Goal: Task Accomplishment & Management: Manage account settings

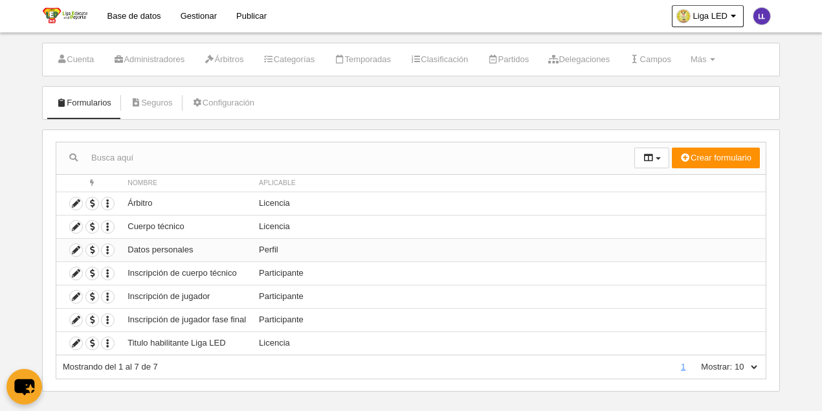
scroll to position [31, 0]
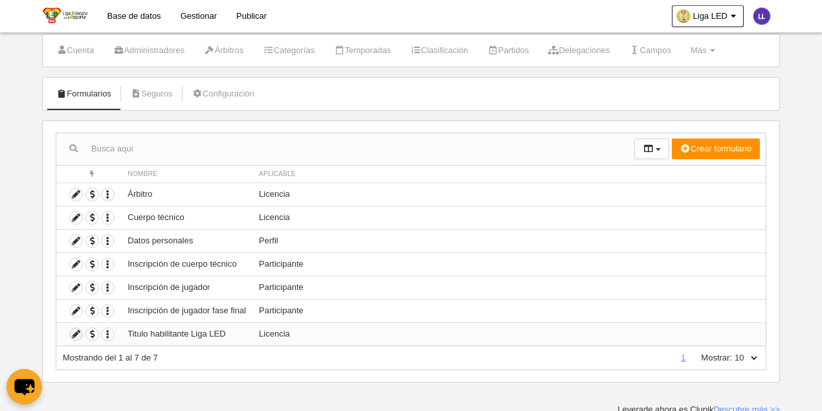
click at [70, 329] on icon at bounding box center [76, 334] width 12 height 12
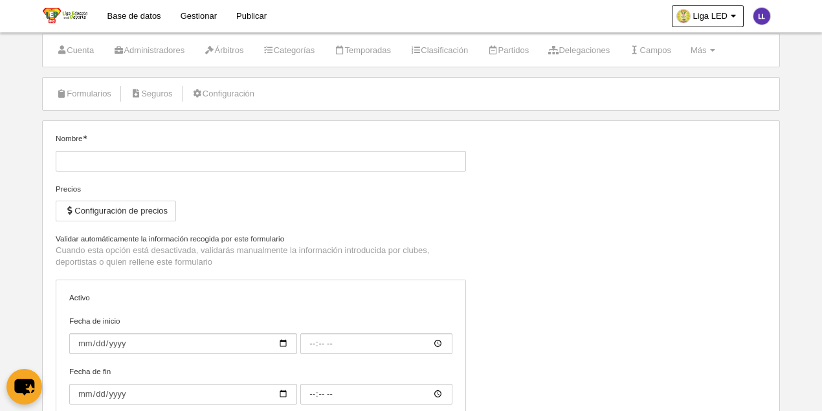
type input "Titulo habilitante Liga LED"
checkbox input "true"
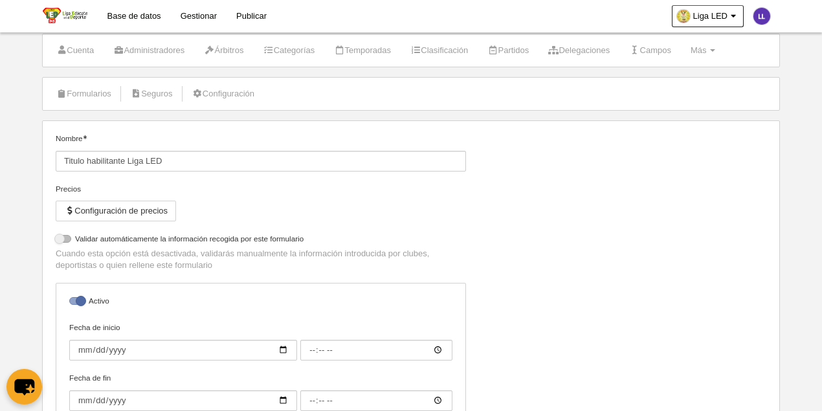
select select "selected"
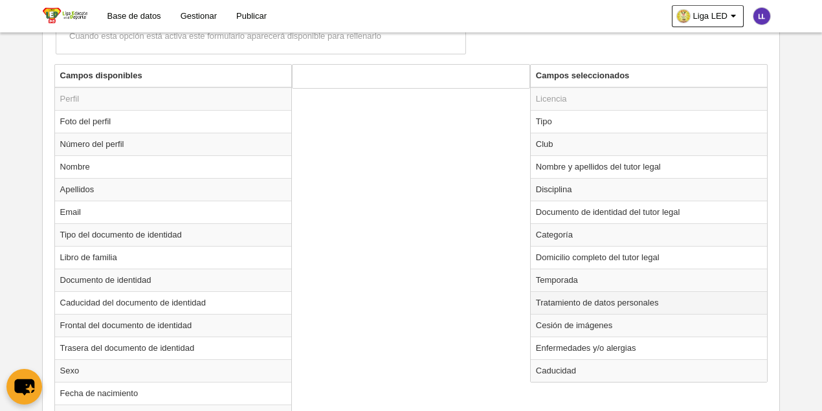
scroll to position [474, 0]
click at [566, 324] on td "Cesión de imágenes" at bounding box center [649, 324] width 237 height 23
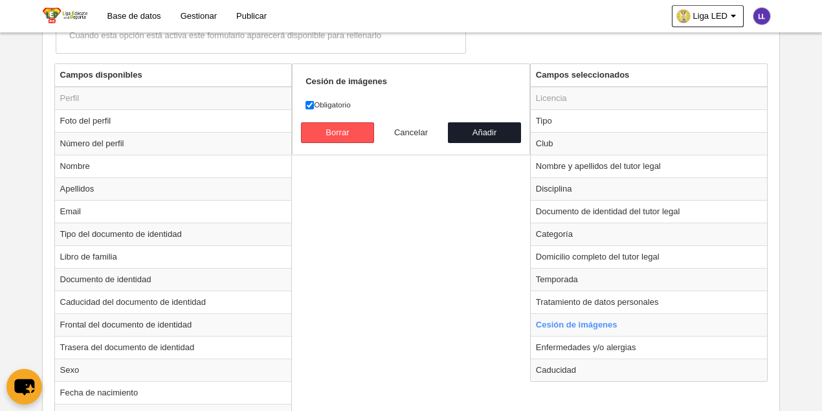
click at [399, 127] on button "Cancelar" at bounding box center [411, 132] width 74 height 21
radio input "false"
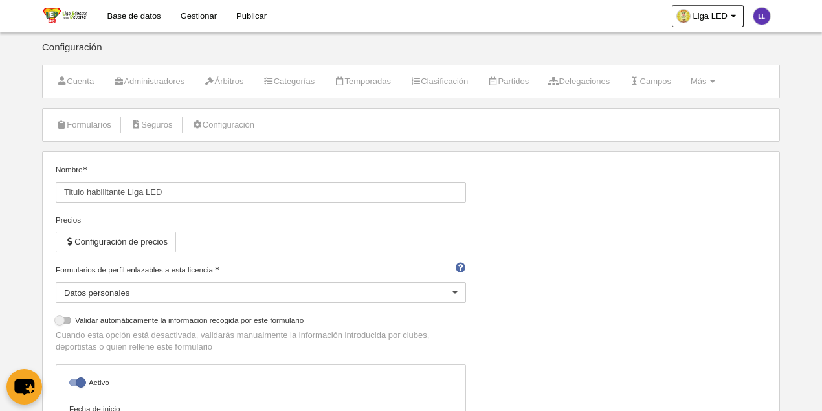
scroll to position [0, 0]
click at [225, 126] on link "Configuración" at bounding box center [223, 124] width 76 height 19
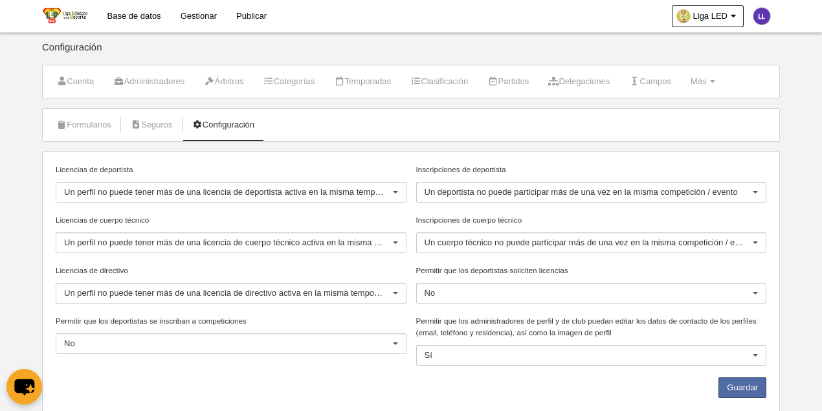
scroll to position [36, 0]
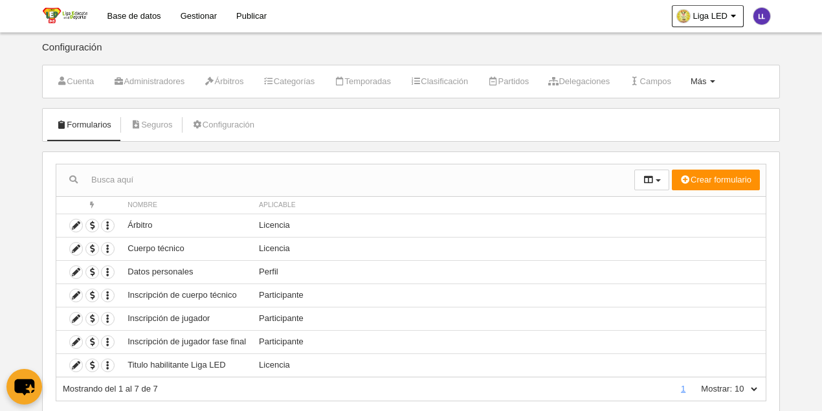
click at [715, 81] on span at bounding box center [712, 81] width 5 height 3
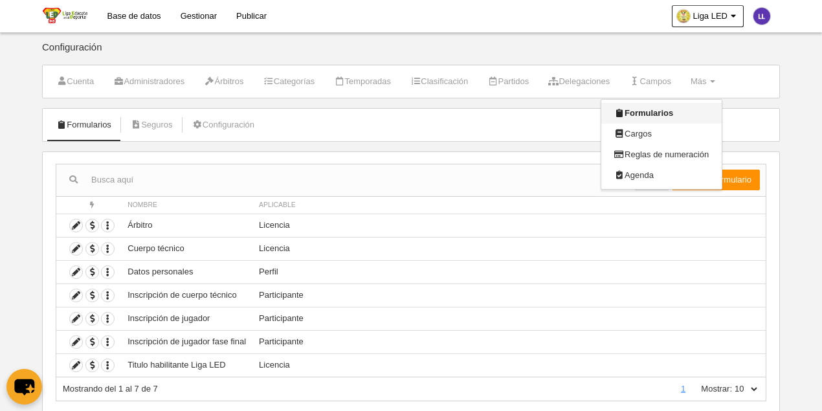
click at [650, 113] on link "Formularios" at bounding box center [661, 113] width 120 height 21
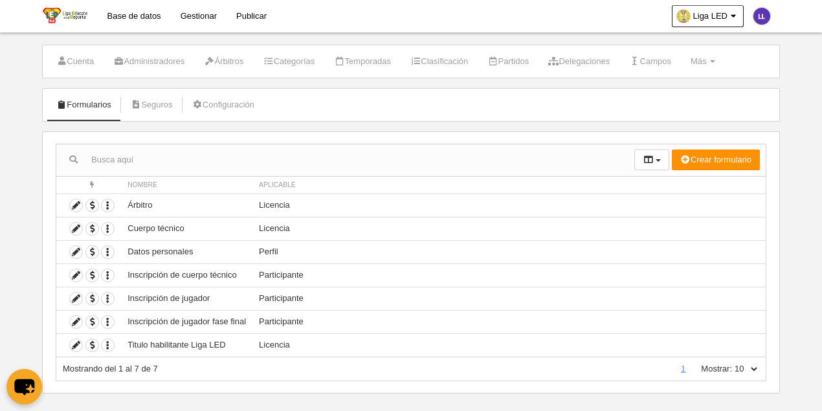
scroll to position [31, 0]
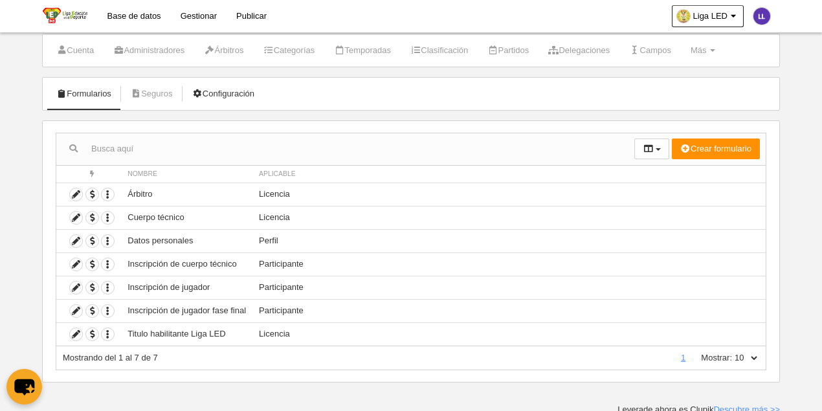
click at [226, 85] on link "Configuración" at bounding box center [223, 93] width 76 height 19
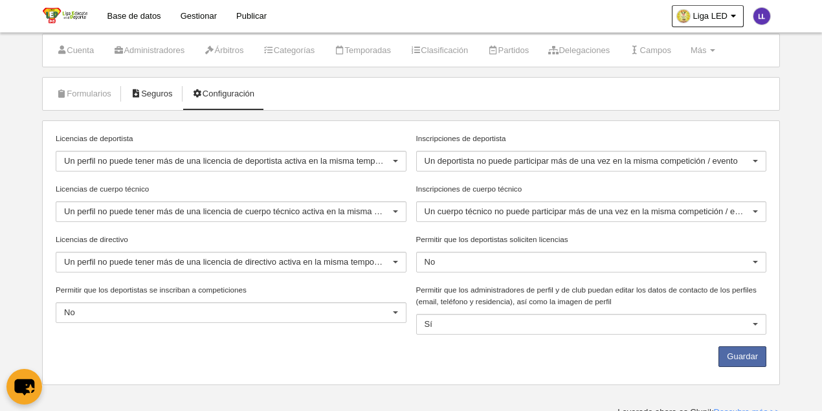
click at [133, 89] on icon at bounding box center [136, 93] width 10 height 8
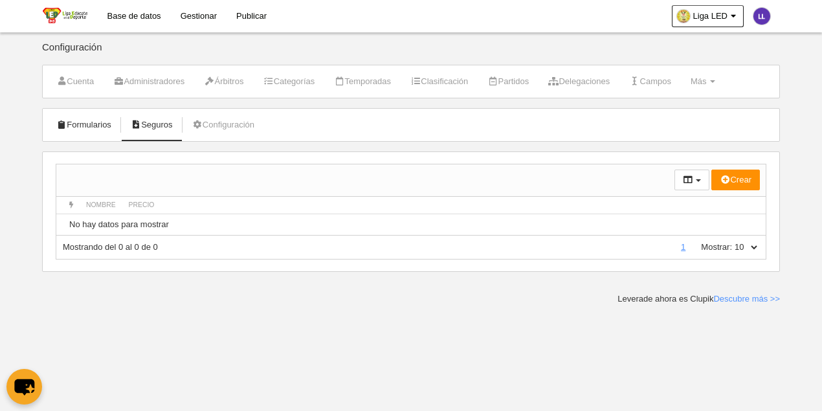
click at [90, 133] on link "Formularios" at bounding box center [83, 124] width 69 height 19
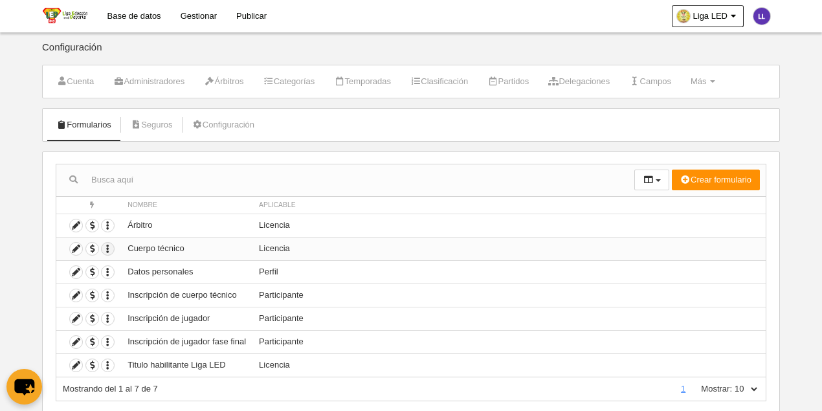
click at [107, 251] on icon "button" at bounding box center [108, 249] width 12 height 12
click at [79, 364] on icon at bounding box center [76, 365] width 12 height 12
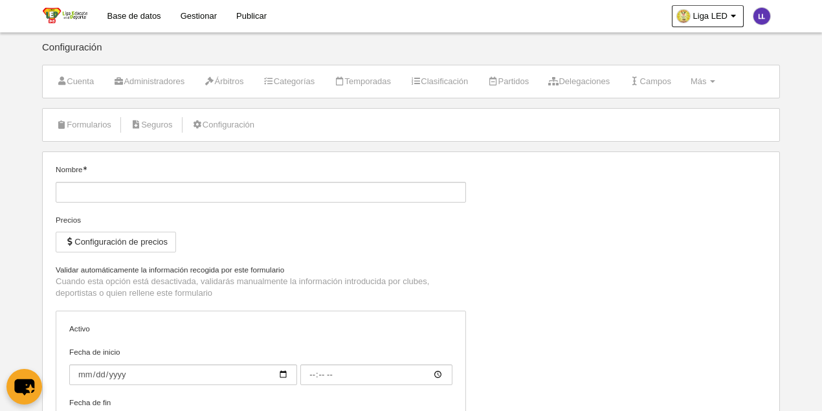
type input "Titulo habilitante Liga LED"
checkbox input "true"
select select "selected"
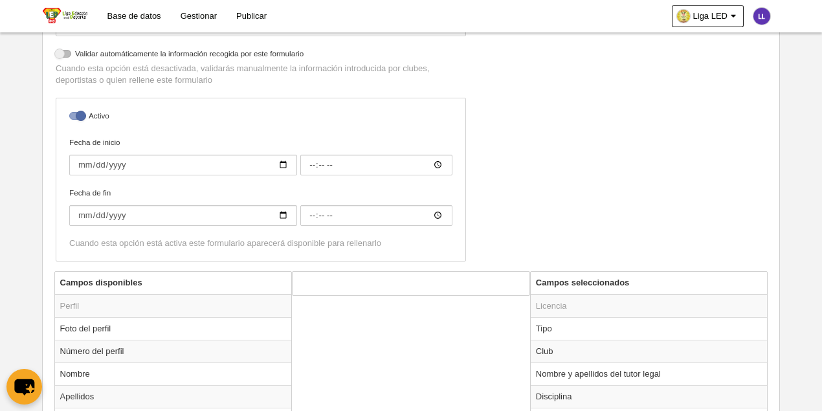
scroll to position [388, 0]
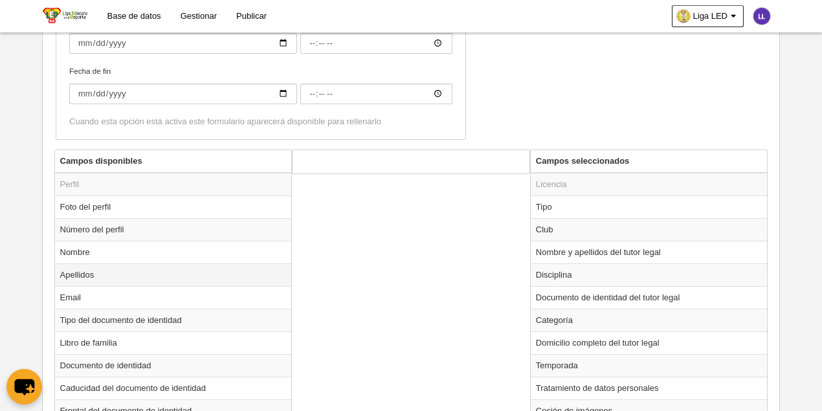
click at [84, 277] on td "Apellidos" at bounding box center [173, 274] width 237 height 23
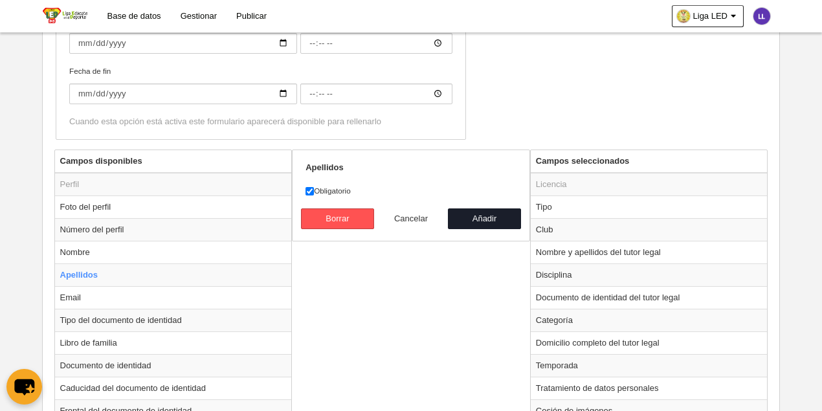
click at [401, 213] on button "Cancelar" at bounding box center [411, 218] width 74 height 21
radio input "false"
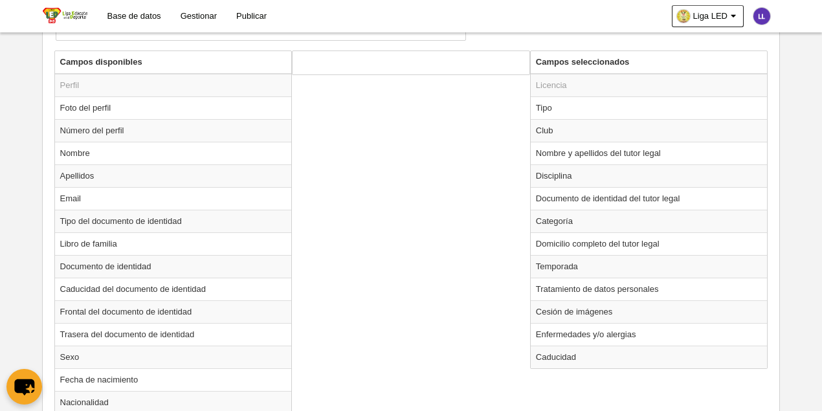
scroll to position [484, 0]
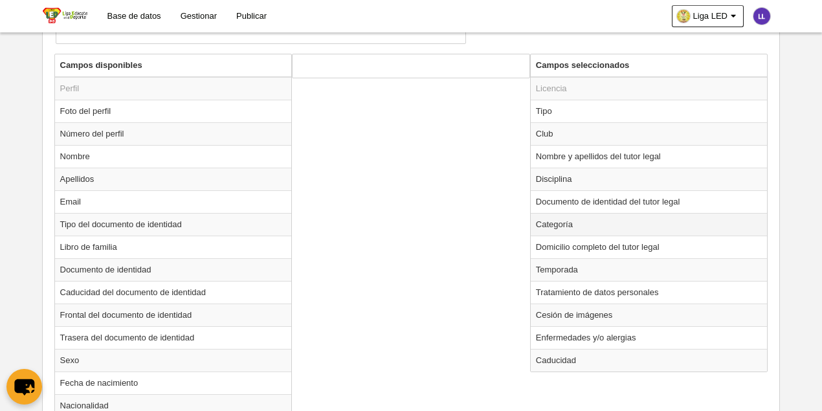
click at [583, 223] on td "Categoría" at bounding box center [649, 224] width 237 height 23
radio input "true"
select select
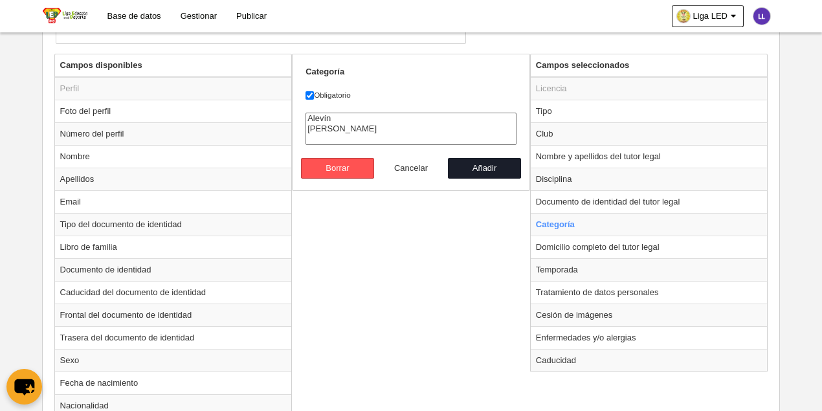
click at [399, 166] on button "Cancelar" at bounding box center [411, 168] width 74 height 21
radio input "false"
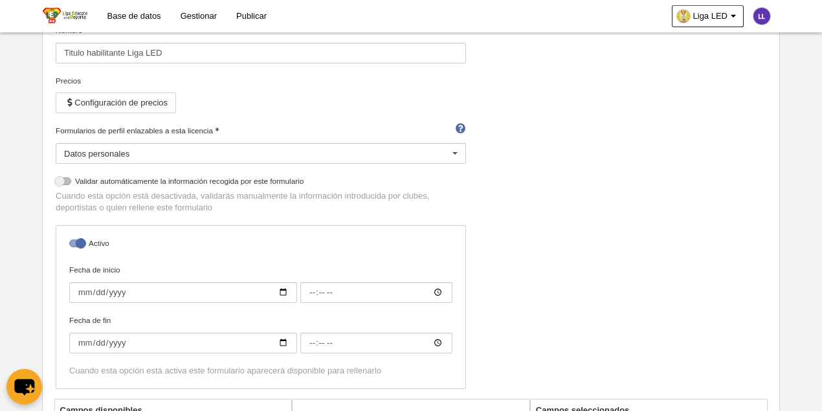
scroll to position [0, 0]
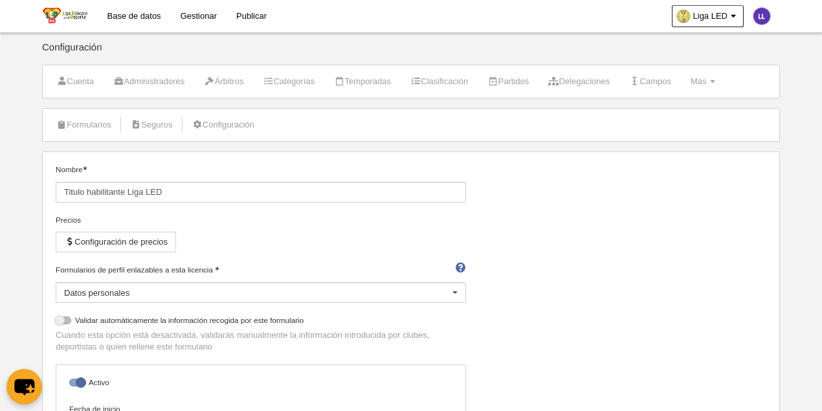
click at [111, 17] on link "Base de datos" at bounding box center [134, 16] width 73 height 32
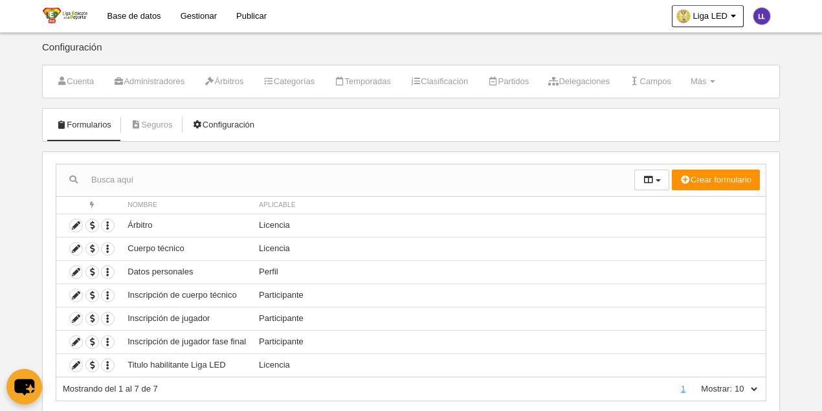
click at [225, 115] on link "Configuración" at bounding box center [223, 124] width 76 height 19
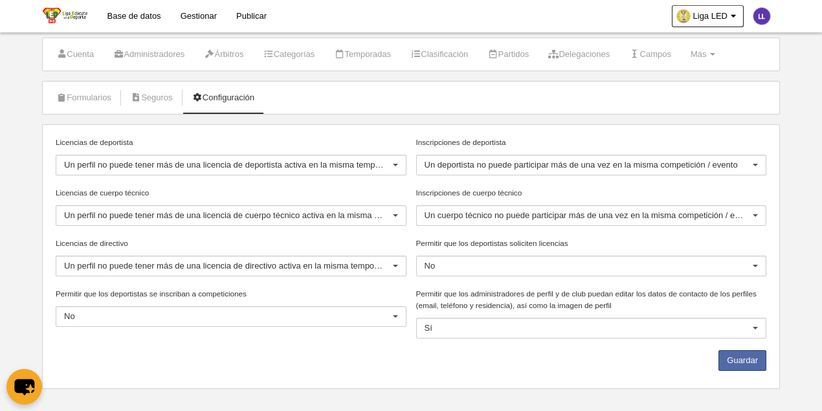
scroll to position [36, 0]
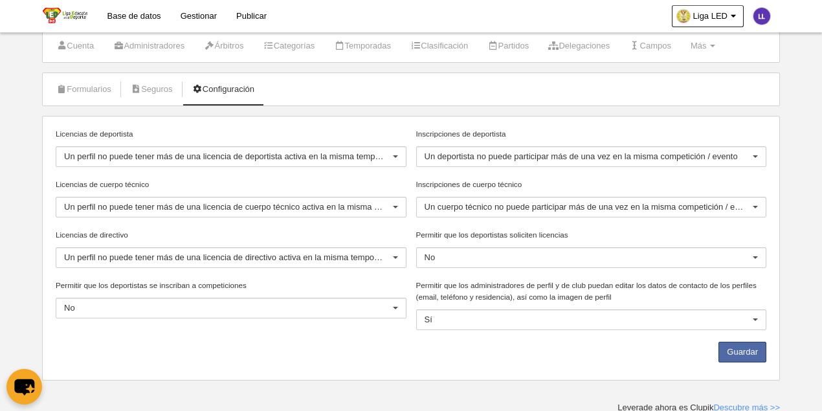
click at [340, 349] on div "Guardar" at bounding box center [411, 355] width 720 height 27
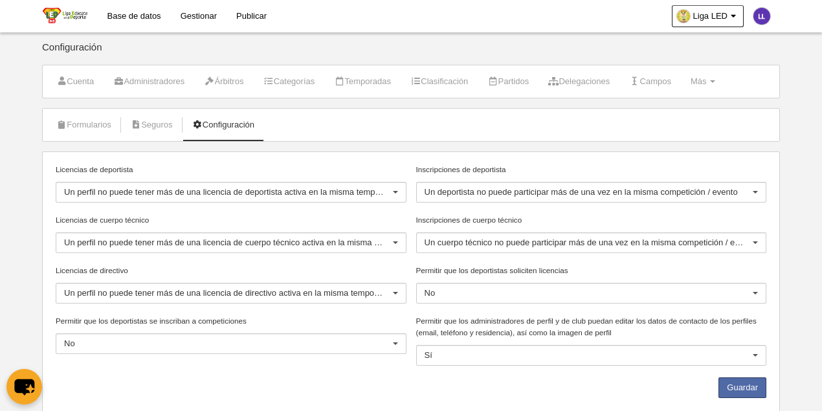
scroll to position [0, 0]
click at [149, 132] on link "Seguros" at bounding box center [152, 124] width 56 height 19
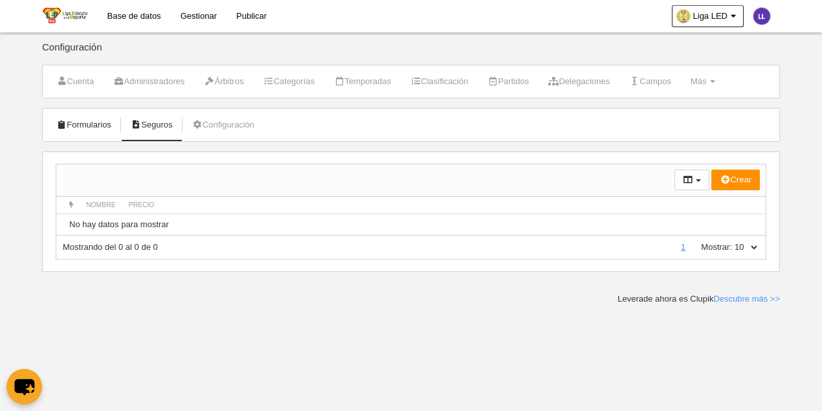
click at [94, 126] on link "Formularios" at bounding box center [83, 124] width 69 height 19
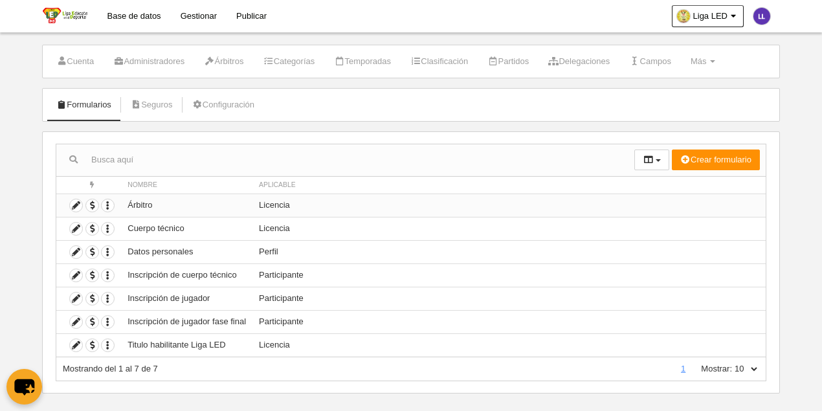
scroll to position [31, 0]
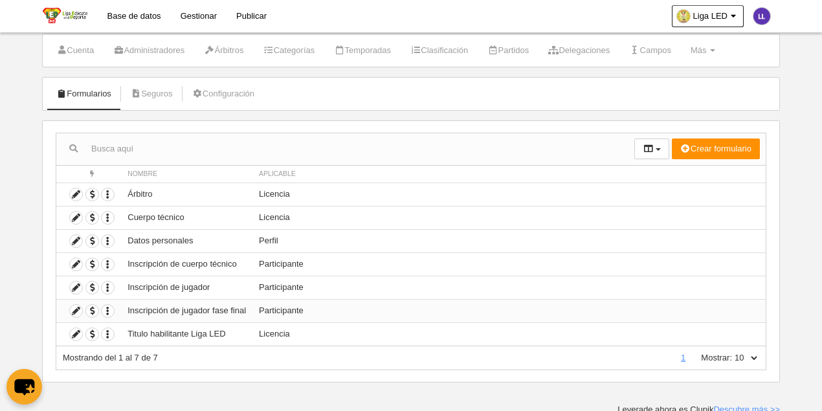
click at [141, 305] on td "Inscripción de jugador fase final" at bounding box center [186, 310] width 131 height 23
click at [71, 332] on icon at bounding box center [76, 334] width 12 height 12
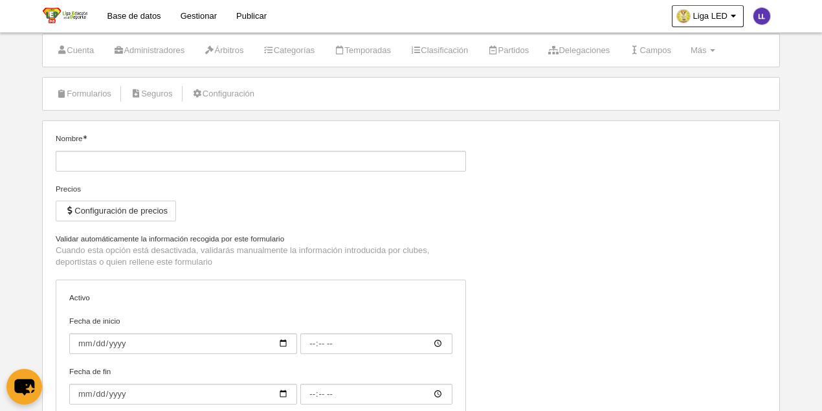
type input "Titulo habilitante Liga LED"
checkbox input "true"
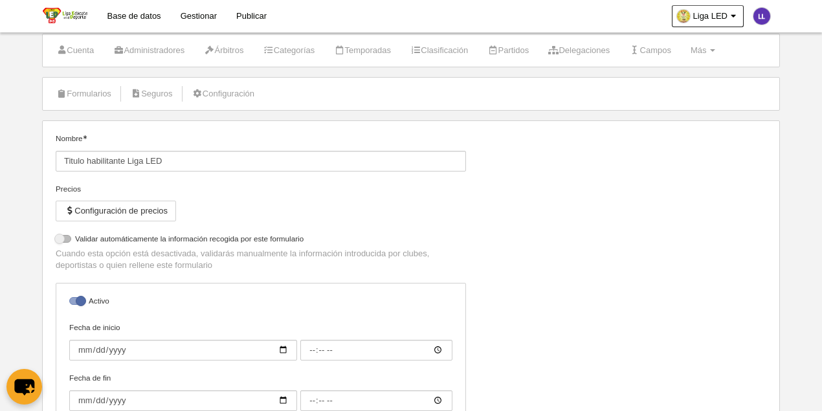
select select "selected"
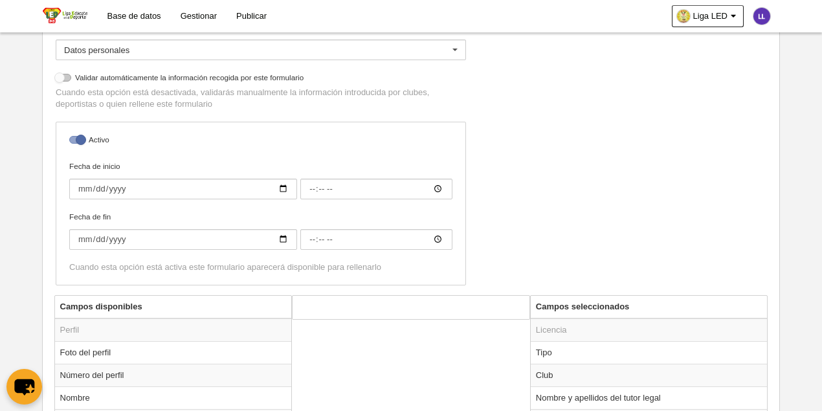
scroll to position [377, 0]
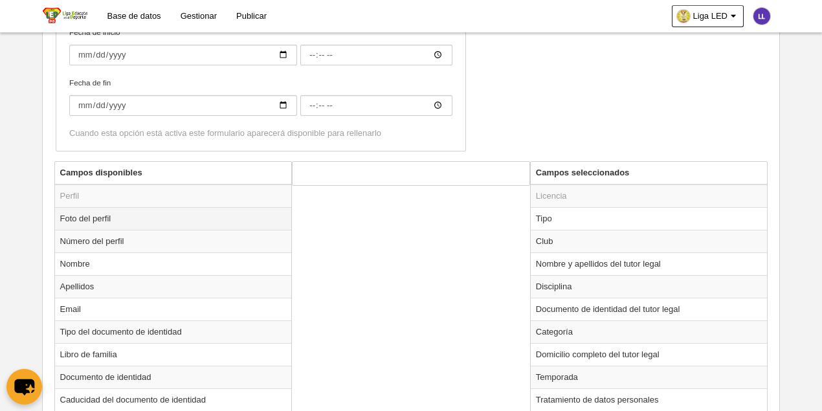
drag, startPoint x: 107, startPoint y: 217, endPoint x: 100, endPoint y: 217, distance: 7.1
click at [100, 217] on td "Foto del perfil" at bounding box center [173, 218] width 237 height 23
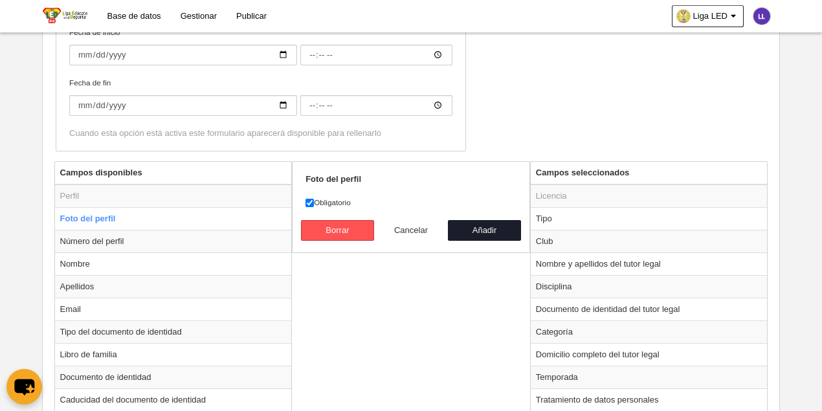
click at [405, 225] on button "Cancelar" at bounding box center [411, 230] width 74 height 21
radio input "false"
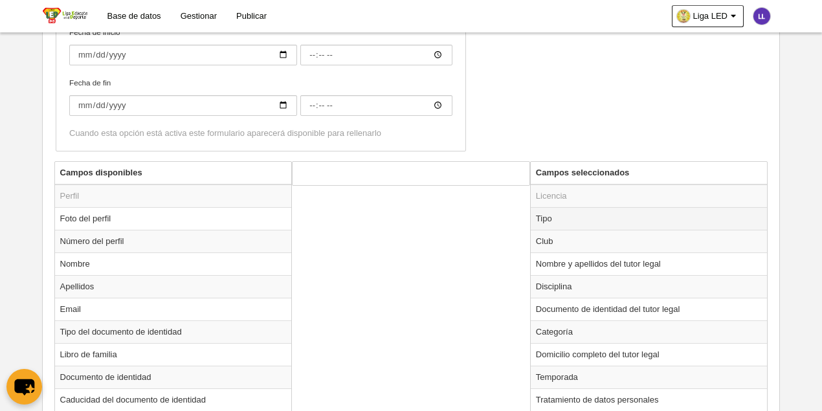
click at [544, 215] on td "Tipo" at bounding box center [649, 218] width 237 height 23
radio input "true"
select select "player"
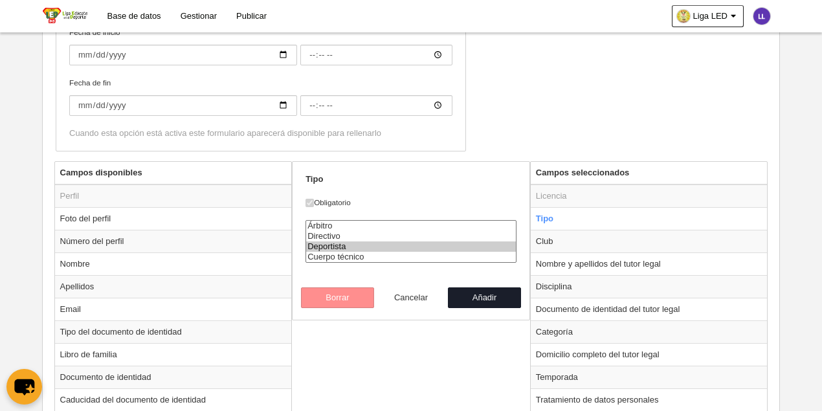
click at [405, 294] on button "Cancelar" at bounding box center [411, 297] width 74 height 21
radio input "false"
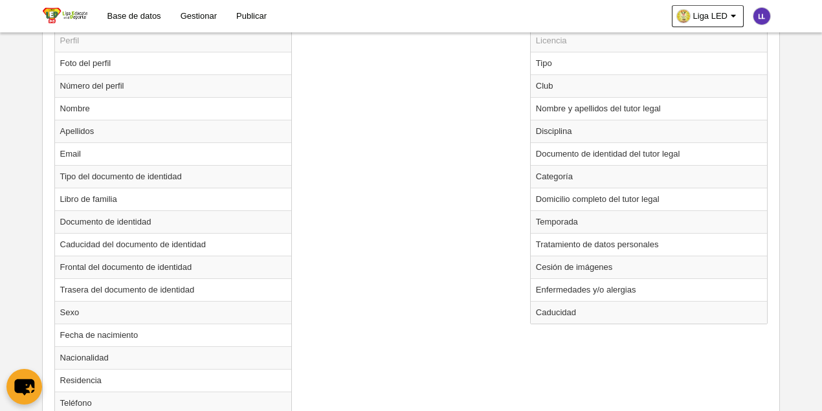
scroll to position [592, 0]
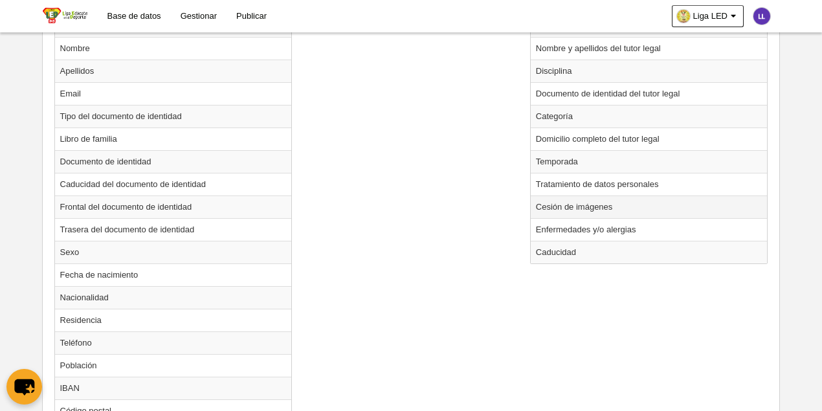
click at [573, 199] on td "Cesión de imágenes" at bounding box center [649, 206] width 237 height 23
click at [553, 202] on td "Cesión de imágenes" at bounding box center [649, 206] width 237 height 23
click at [579, 204] on td "Cesión de imágenes" at bounding box center [649, 206] width 237 height 23
click at [602, 204] on td "Cesión de imágenes" at bounding box center [649, 206] width 237 height 23
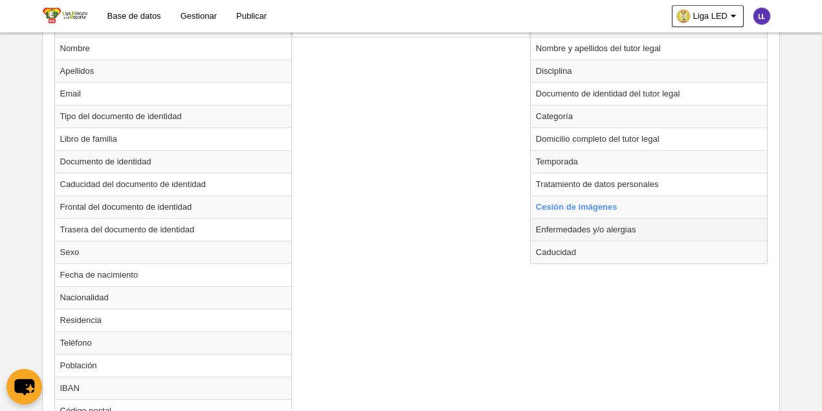
click at [663, 218] on td "Enfermedades y/o alergias" at bounding box center [649, 229] width 237 height 23
radio input "false"
radio input "true"
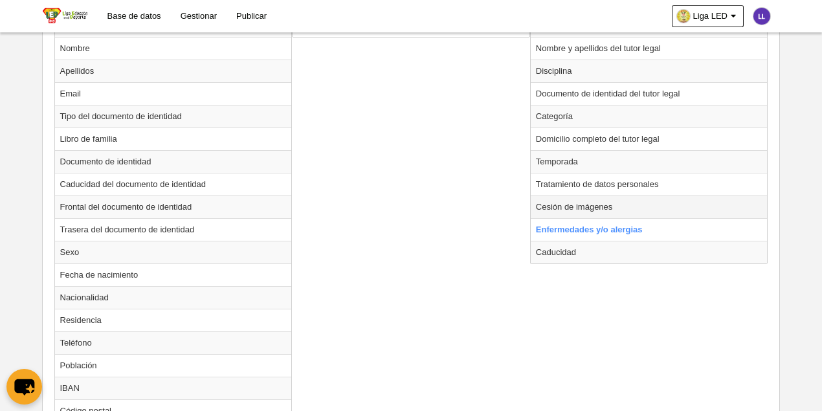
click at [665, 202] on td "Cesión de imágenes" at bounding box center [649, 206] width 237 height 23
click at [664, 202] on td "Cesión de imágenes" at bounding box center [649, 206] width 237 height 23
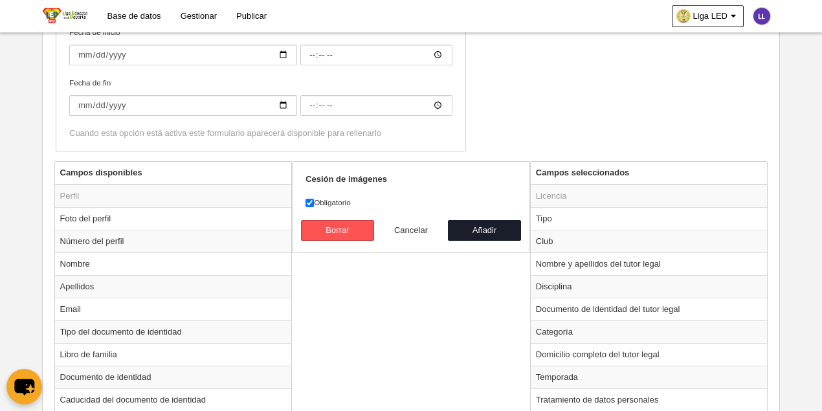
click at [419, 230] on button "Cancelar" at bounding box center [411, 230] width 74 height 21
radio input "false"
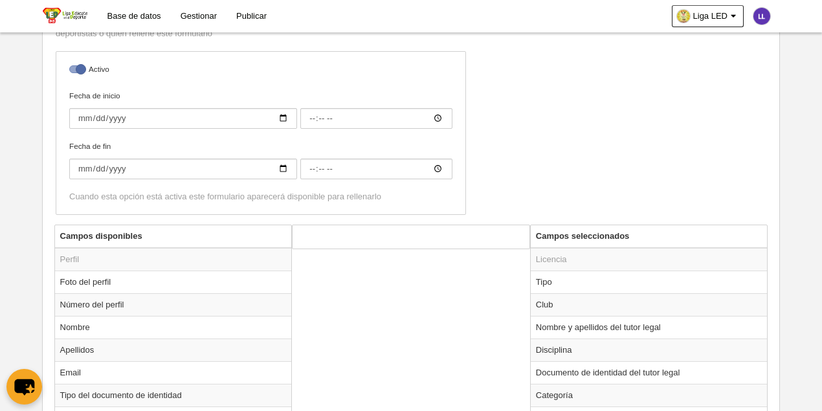
scroll to position [312, 0]
click at [19, 379] on icon "chat-button" at bounding box center [24, 387] width 21 height 17
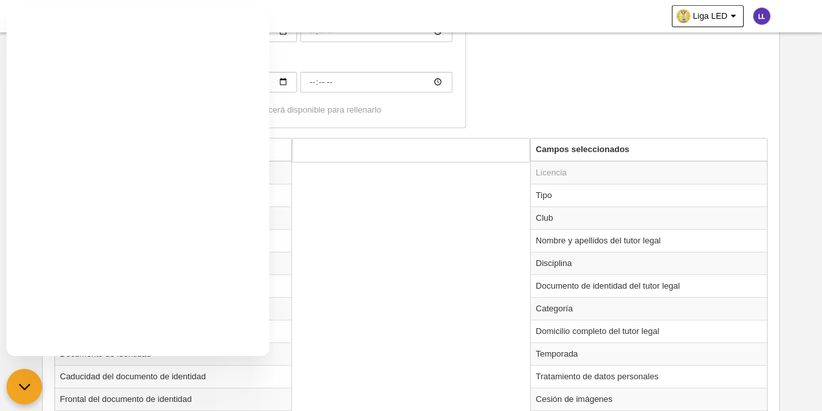
scroll to position [269, 0]
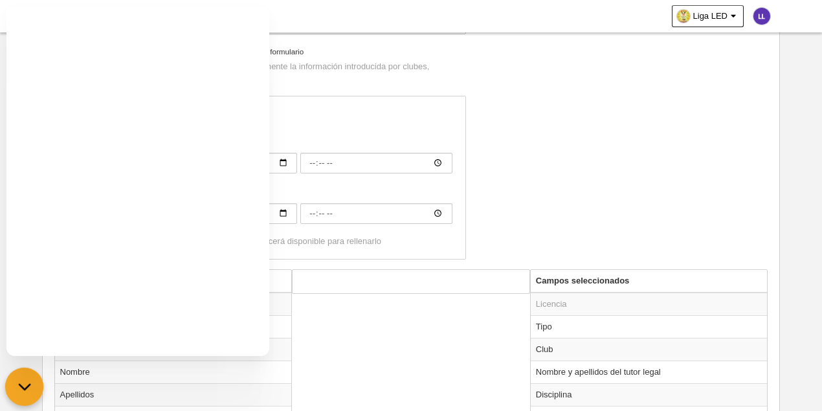
click at [29, 388] on icon "chat-button" at bounding box center [24, 387] width 17 height 17
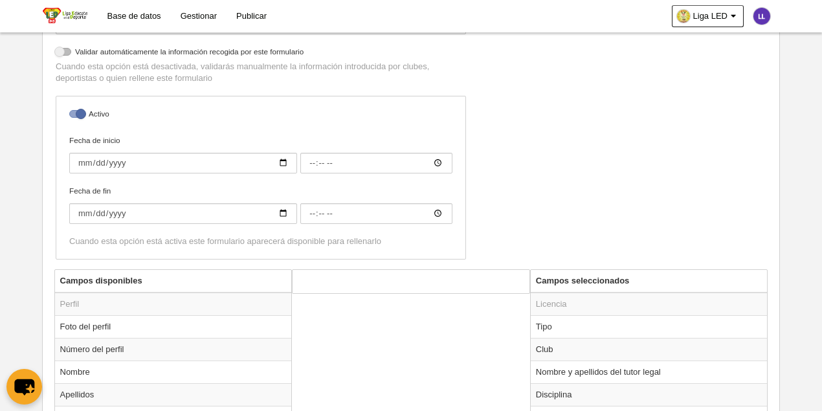
click at [144, 238] on div "Cuando esta opción está activa este formulario aparecerá disponible para rellen…" at bounding box center [260, 242] width 383 height 12
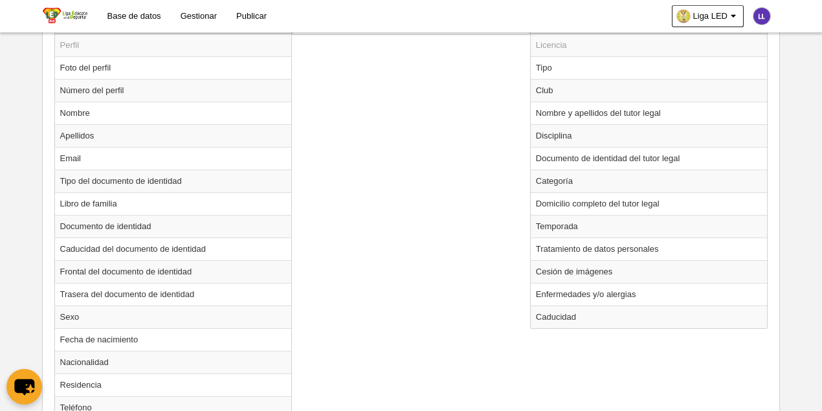
scroll to position [312, 0]
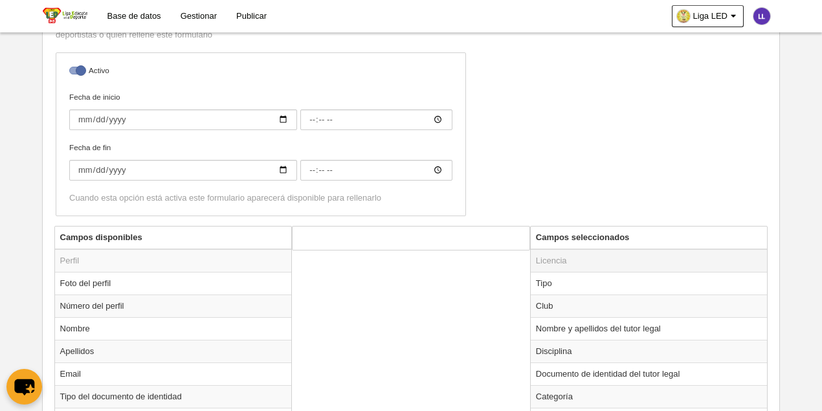
click at [557, 254] on td "Licencia" at bounding box center [649, 260] width 237 height 23
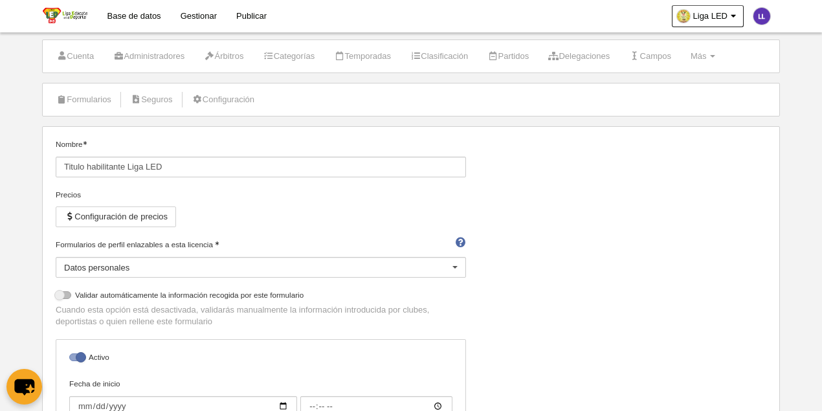
scroll to position [0, 0]
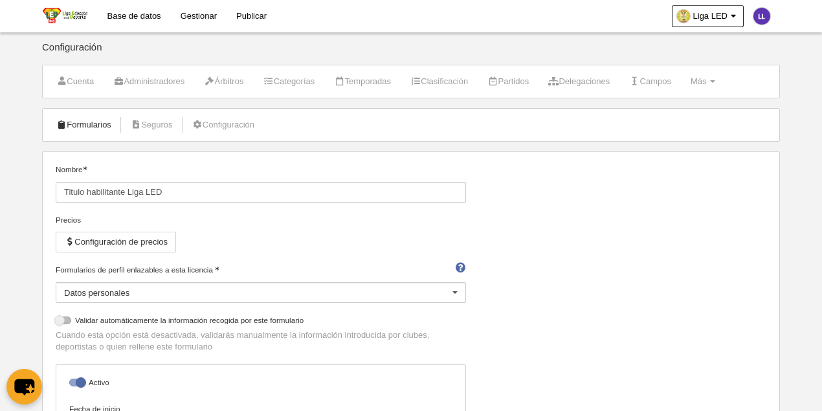
click at [94, 119] on link "Formularios" at bounding box center [83, 124] width 69 height 19
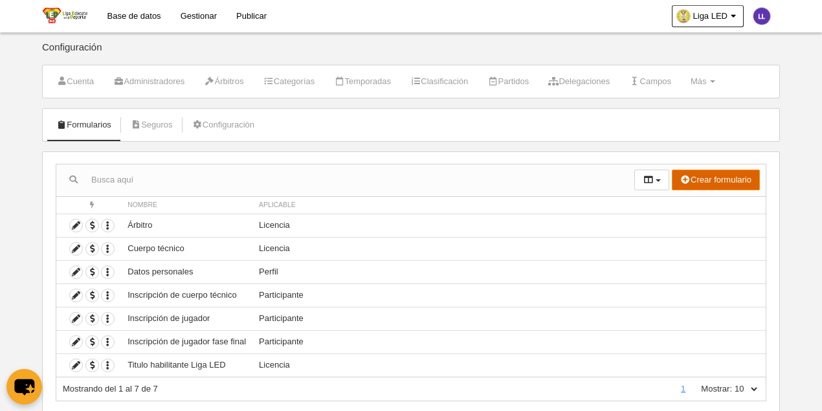
click at [693, 178] on button "Crear formulario" at bounding box center [716, 180] width 88 height 21
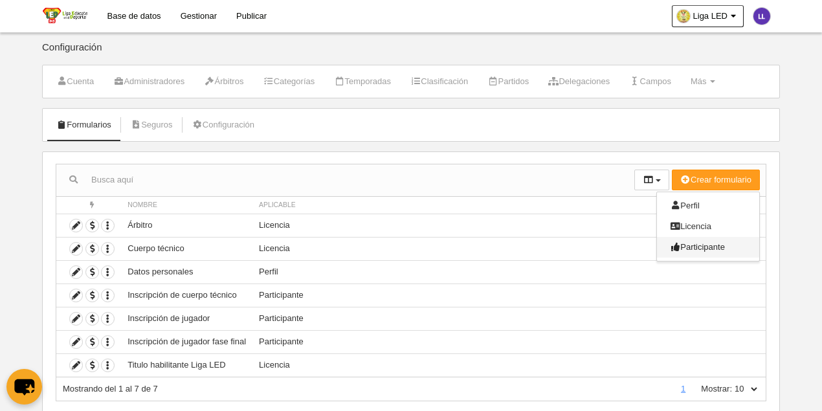
click at [698, 247] on span "Participante" at bounding box center [697, 247] width 55 height 10
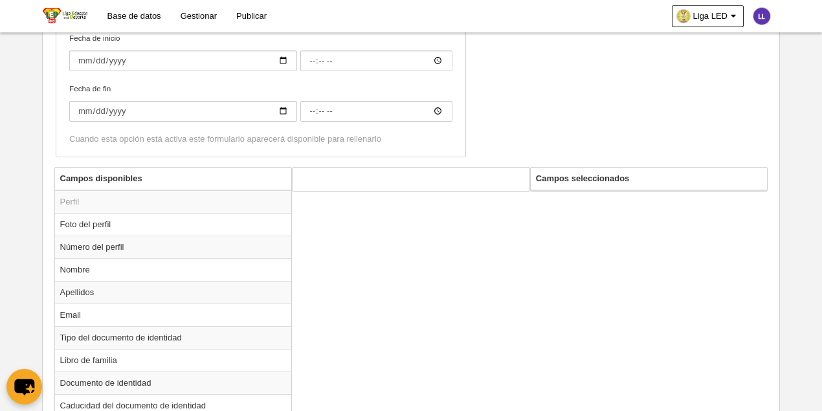
scroll to position [374, 0]
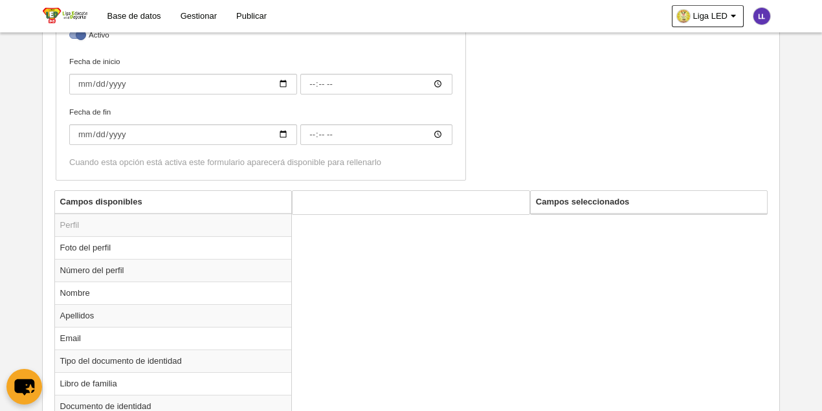
drag, startPoint x: 145, startPoint y: 197, endPoint x: 507, endPoint y: 236, distance: 364.6
click at [145, 197] on th "Campos disponibles" at bounding box center [173, 202] width 237 height 23
click at [582, 203] on th "Campos seleccionados" at bounding box center [649, 202] width 237 height 23
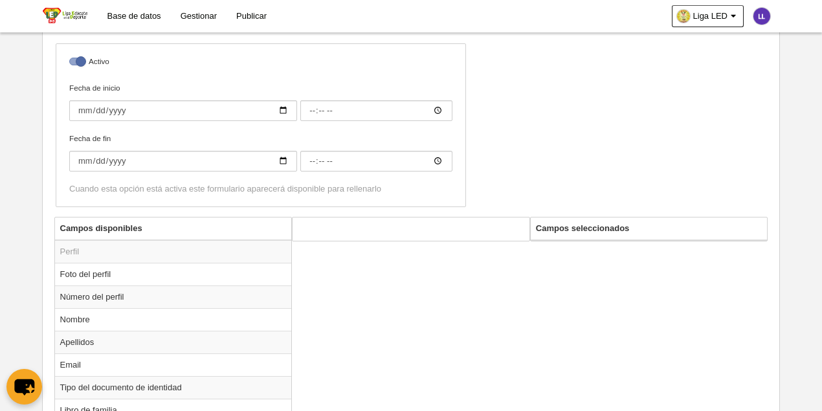
scroll to position [331, 0]
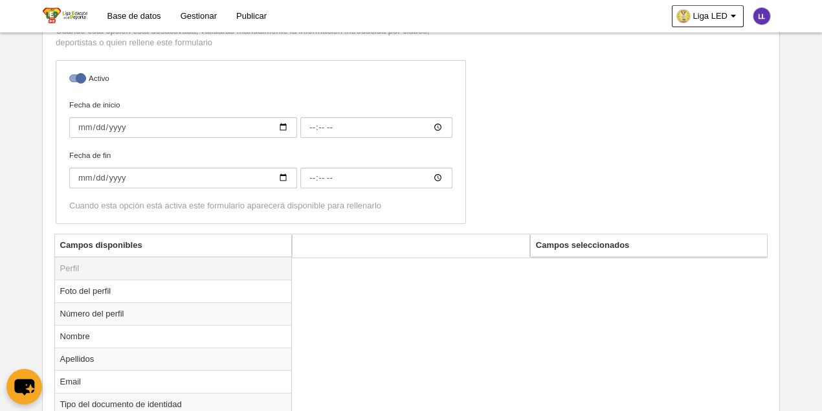
click at [82, 264] on td "Perfil" at bounding box center [173, 268] width 237 height 23
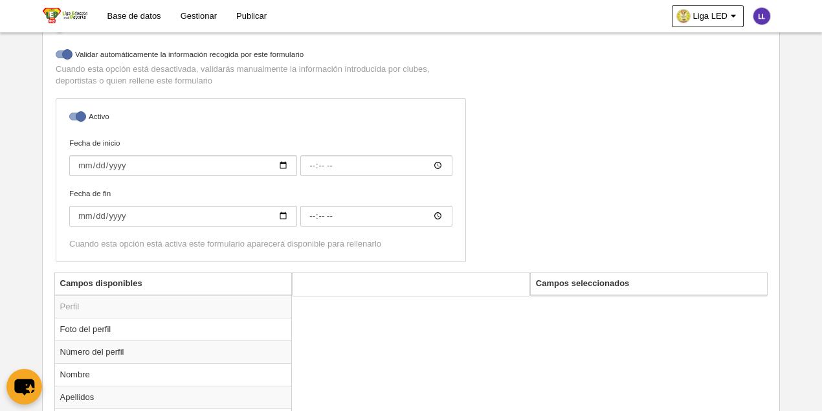
scroll to position [115, 0]
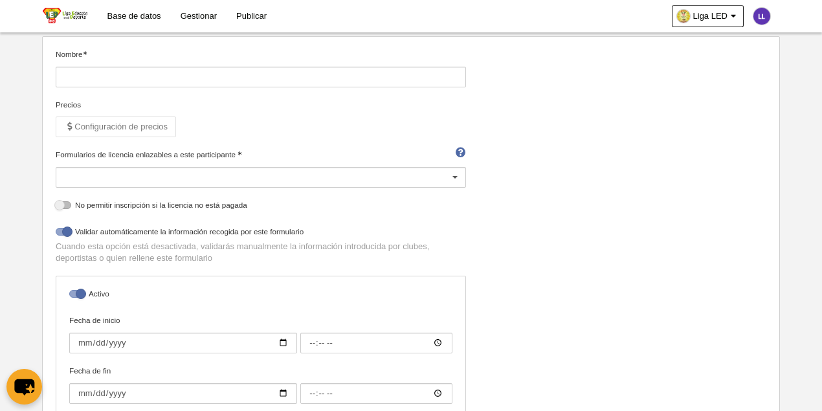
click at [133, 23] on link "Base de datos" at bounding box center [134, 16] width 73 height 32
